Goal: Obtain resource: Download file/media

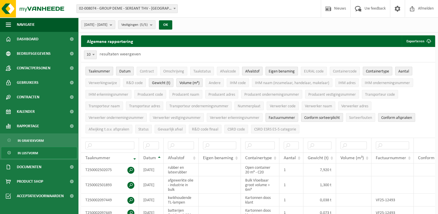
drag, startPoint x: 100, startPoint y: 72, endPoint x: 117, endPoint y: 70, distance: 17.2
click at [100, 72] on span "Taaknummer" at bounding box center [99, 71] width 21 height 4
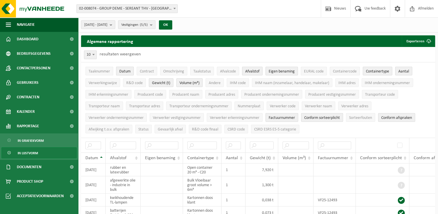
click at [117, 70] on button "Datum" at bounding box center [125, 71] width 18 height 9
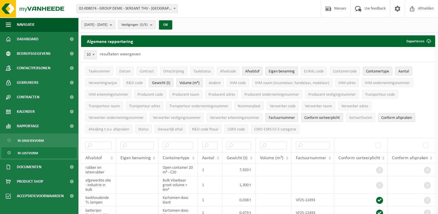
drag, startPoint x: 162, startPoint y: 82, endPoint x: 174, endPoint y: 82, distance: 12.4
click at [162, 82] on span "Gewicht (t)" at bounding box center [161, 83] width 18 height 4
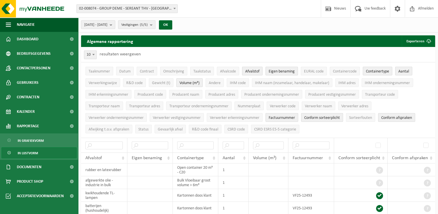
drag, startPoint x: 196, startPoint y: 82, endPoint x: 200, endPoint y: 80, distance: 4.8
click at [197, 82] on span "Volume (m³)" at bounding box center [189, 83] width 20 height 4
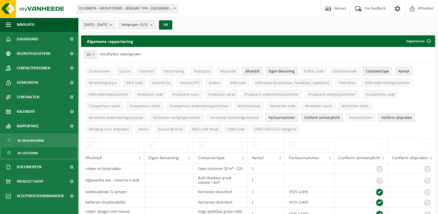
drag, startPoint x: 255, startPoint y: 72, endPoint x: 274, endPoint y: 70, distance: 19.5
click at [257, 72] on span "Afvalstof" at bounding box center [252, 71] width 14 height 4
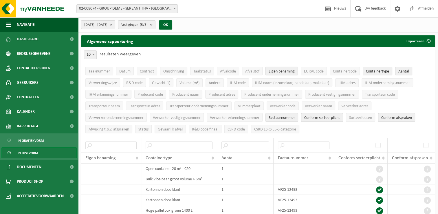
click at [289, 69] on span "Eigen benaming" at bounding box center [282, 71] width 26 height 4
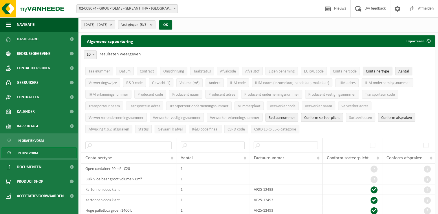
click at [377, 71] on span "Containertype" at bounding box center [377, 71] width 23 height 4
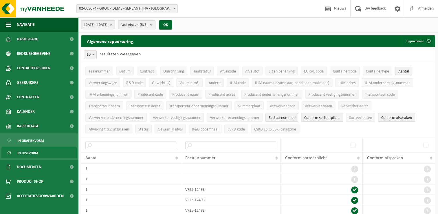
click at [402, 70] on span "Aantal" at bounding box center [403, 71] width 11 height 4
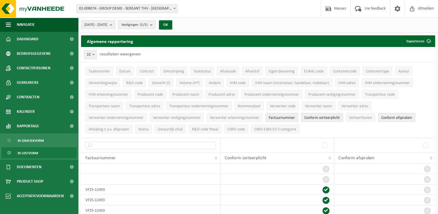
drag, startPoint x: 399, startPoint y: 115, endPoint x: 331, endPoint y: 122, distance: 68.0
click at [384, 115] on span "Conform afspraken" at bounding box center [396, 117] width 31 height 4
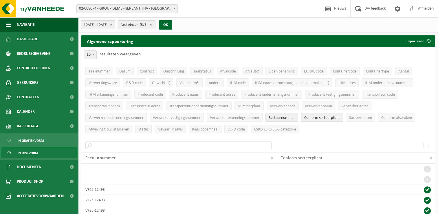
drag, startPoint x: 323, startPoint y: 117, endPoint x: 302, endPoint y: 114, distance: 21.0
click at [323, 117] on span "Conform sorteerplicht" at bounding box center [322, 117] width 36 height 4
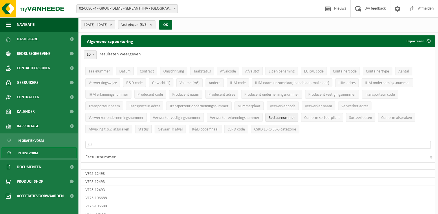
click at [277, 117] on span "Factuurnummer" at bounding box center [282, 117] width 26 height 4
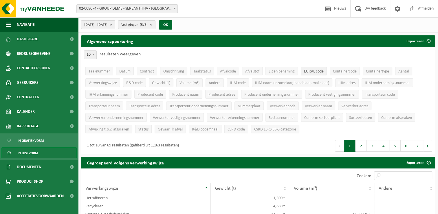
click at [313, 71] on span "EURAL code" at bounding box center [314, 71] width 20 height 4
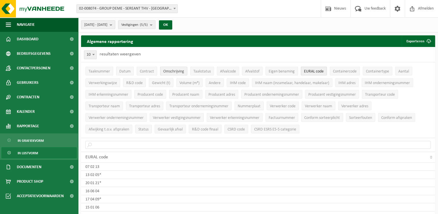
click at [181, 72] on span "Omschrijving" at bounding box center [173, 71] width 21 height 4
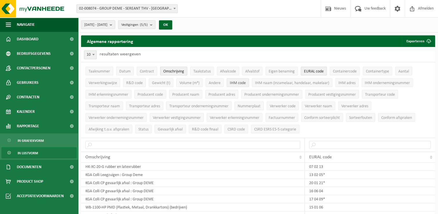
click at [240, 83] on span "IHM code" at bounding box center [238, 83] width 16 height 4
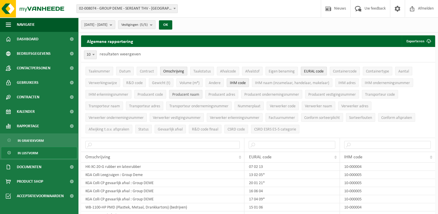
click at [179, 94] on span "Producent naam" at bounding box center [185, 94] width 27 height 4
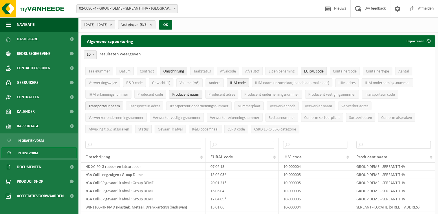
click at [102, 105] on span "Transporteur naam" at bounding box center [104, 106] width 31 height 4
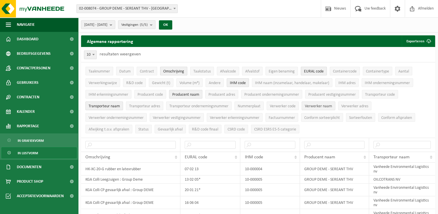
click at [316, 106] on span "Verwerker naam" at bounding box center [318, 106] width 27 height 4
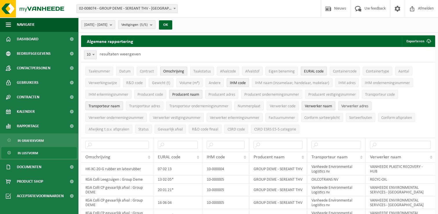
click at [347, 104] on span "Verwerker adres" at bounding box center [354, 106] width 27 height 4
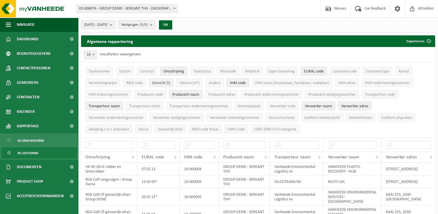
click at [164, 83] on span "Gewicht (t)" at bounding box center [161, 83] width 18 height 4
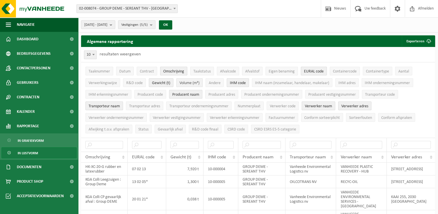
click at [187, 84] on span "Volume (m³)" at bounding box center [189, 83] width 20 height 4
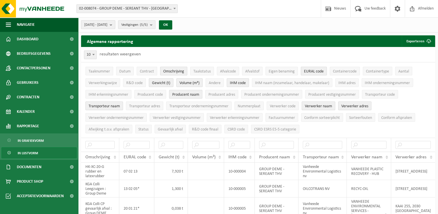
click at [115, 24] on b "submit" at bounding box center [112, 25] width 5 height 8
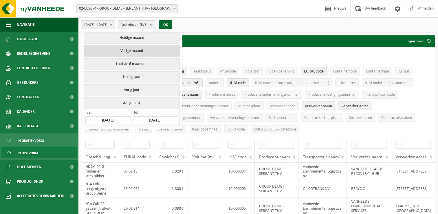
click at [130, 52] on button "Vorige maand" at bounding box center [132, 51] width 96 height 12
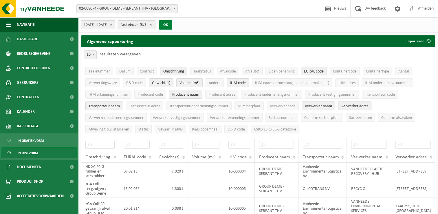
click at [172, 27] on button "OK" at bounding box center [165, 24] width 13 height 9
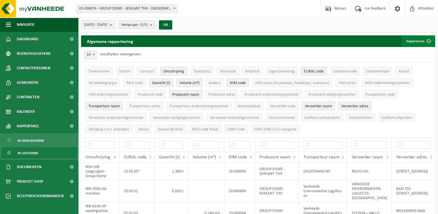
click at [425, 38] on span "submit" at bounding box center [429, 41] width 12 height 12
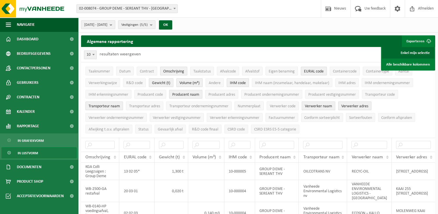
click at [414, 53] on link "Enkel mijn selectie" at bounding box center [408, 53] width 52 height 12
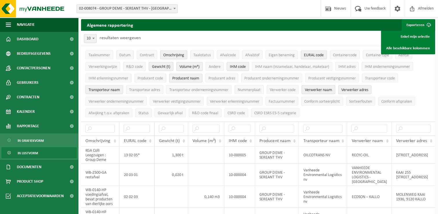
scroll to position [29, 0]
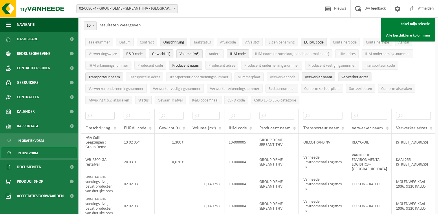
click at [128, 54] on span "R&D code" at bounding box center [134, 54] width 16 height 4
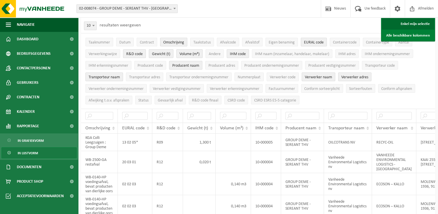
click at [422, 24] on link "Enkel mijn selectie" at bounding box center [408, 24] width 52 height 12
